Goal: Connect with others: Establish contact or relationships with other users

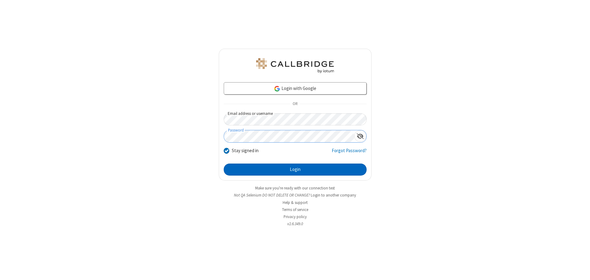
click at [295, 170] on button "Login" at bounding box center [295, 170] width 143 height 12
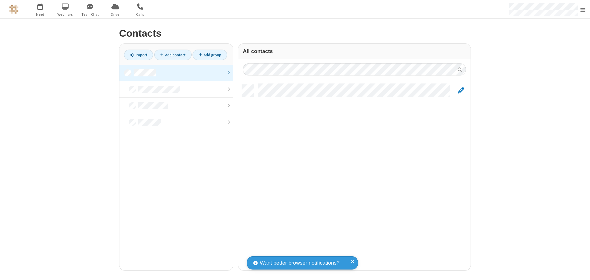
scroll to position [186, 228]
click at [176, 73] on link at bounding box center [176, 73] width 114 height 17
click at [173, 55] on link "Add contact" at bounding box center [172, 55] width 37 height 10
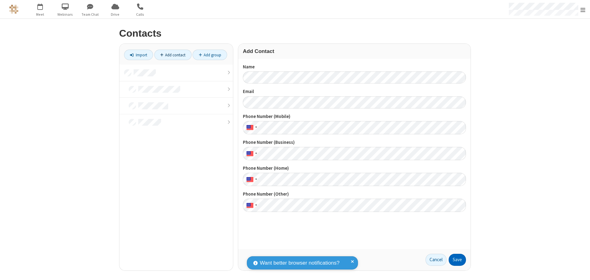
click at [457, 260] on button "Save" at bounding box center [457, 260] width 17 height 12
